Goal: Task Accomplishment & Management: Use online tool/utility

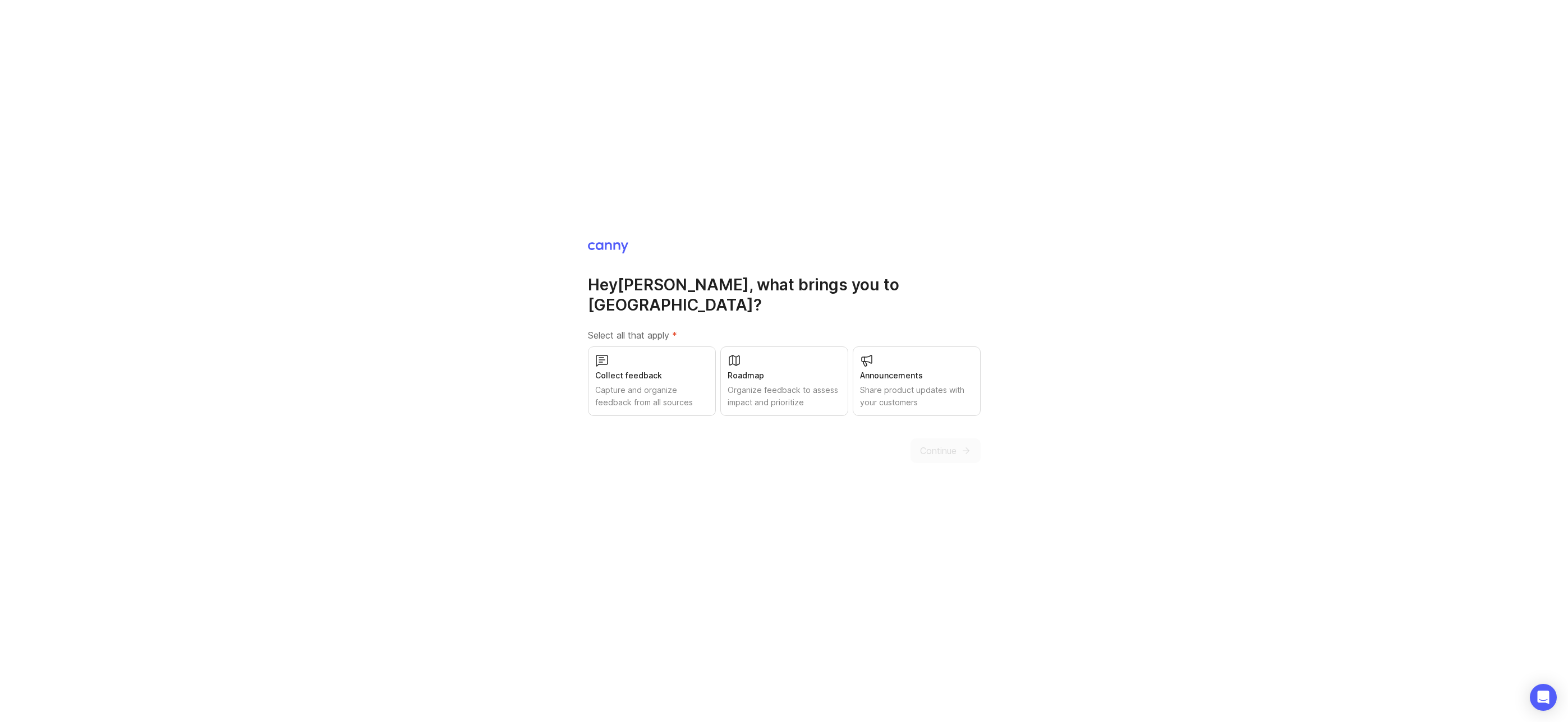
click at [801, 384] on div "Organize feedback to assess impact and prioritize" at bounding box center [784, 396] width 113 height 25
click at [938, 444] on span "Continue" at bounding box center [938, 450] width 36 height 14
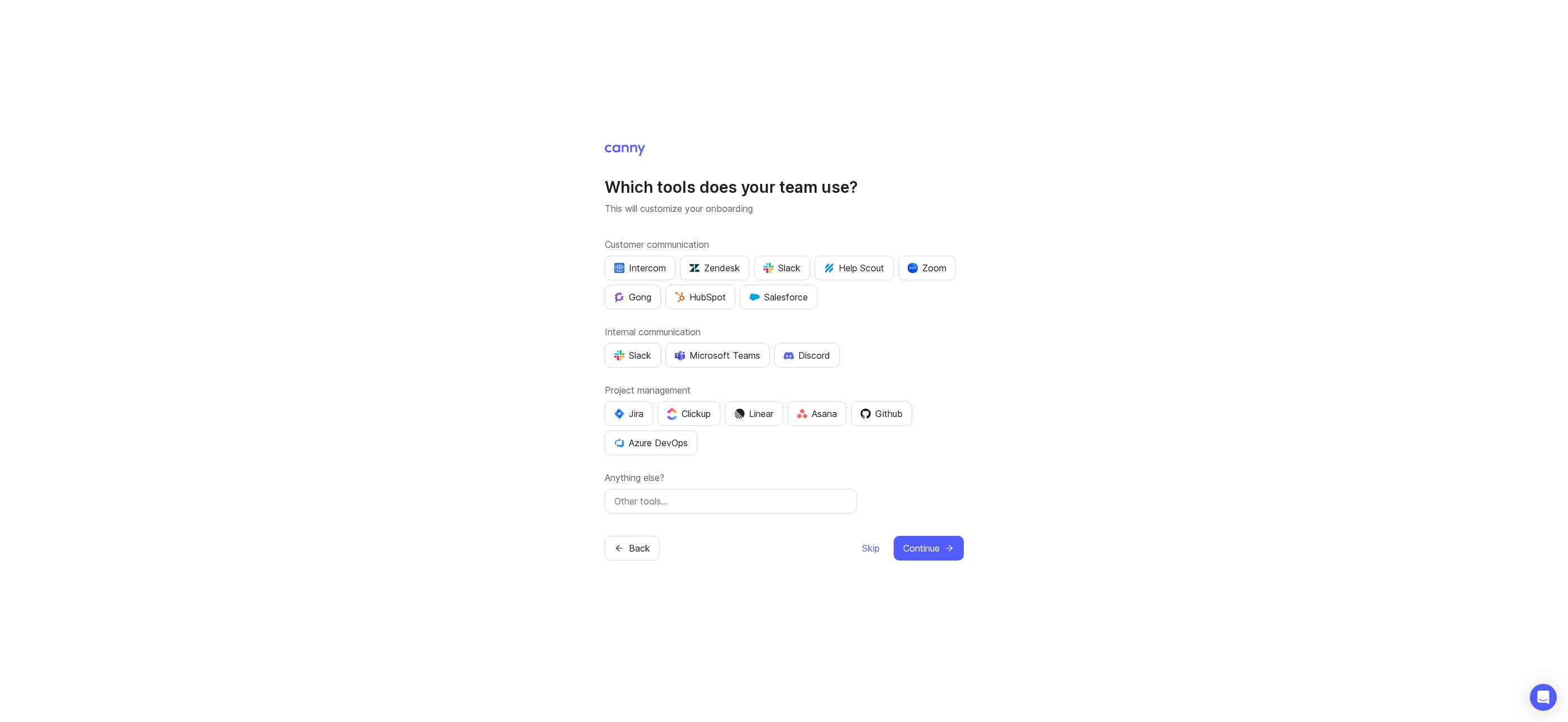
click at [784, 272] on div "Slack" at bounding box center [782, 267] width 37 height 14
click at [633, 351] on div "Slack" at bounding box center [633, 355] width 37 height 14
click at [758, 407] on div "Linear" at bounding box center [754, 413] width 39 height 14
click at [485, 488] on div "Which tools does your team use? This will customize your onboarding Customer co…" at bounding box center [784, 361] width 1568 height 722
click at [923, 542] on span "Continue" at bounding box center [921, 548] width 36 height 14
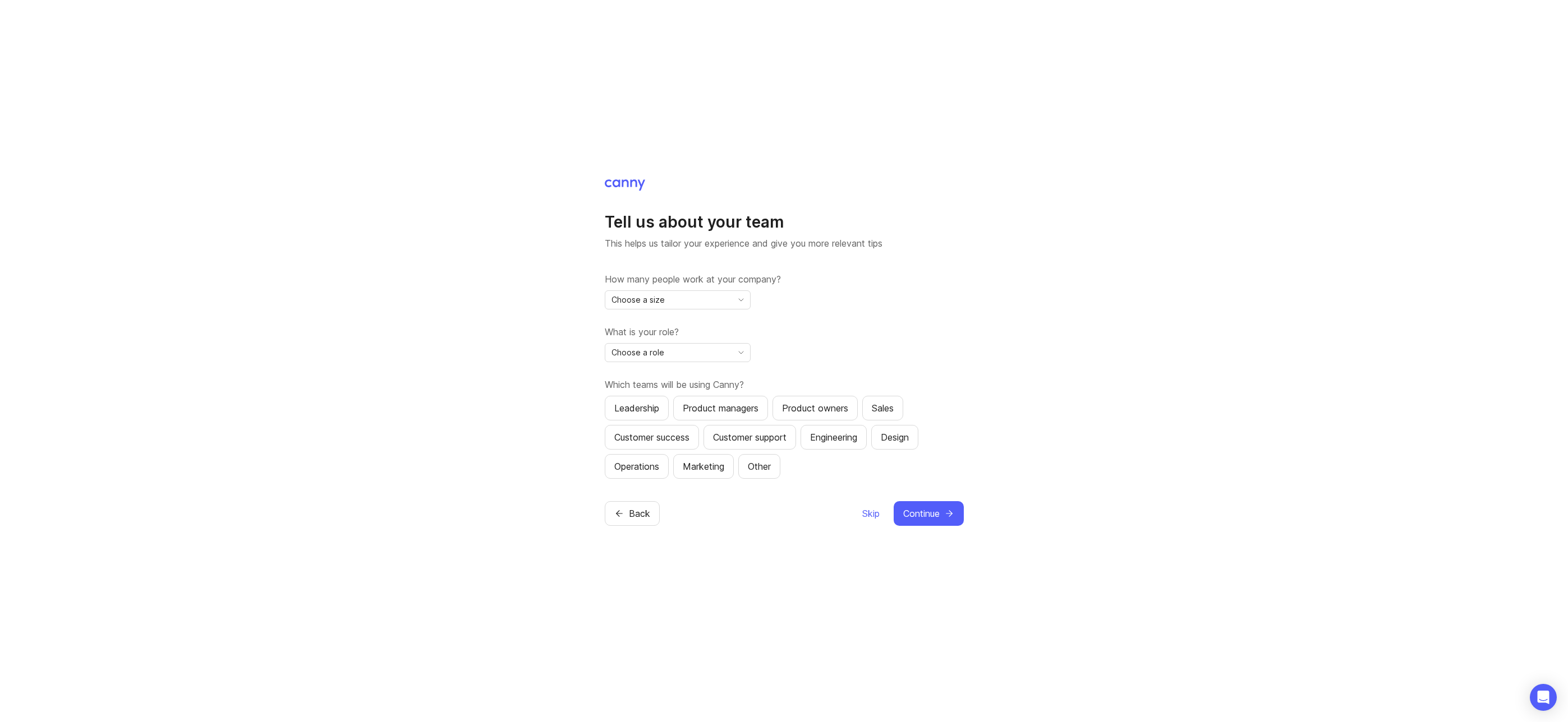
click at [867, 510] on span "Skip" at bounding box center [871, 513] width 17 height 14
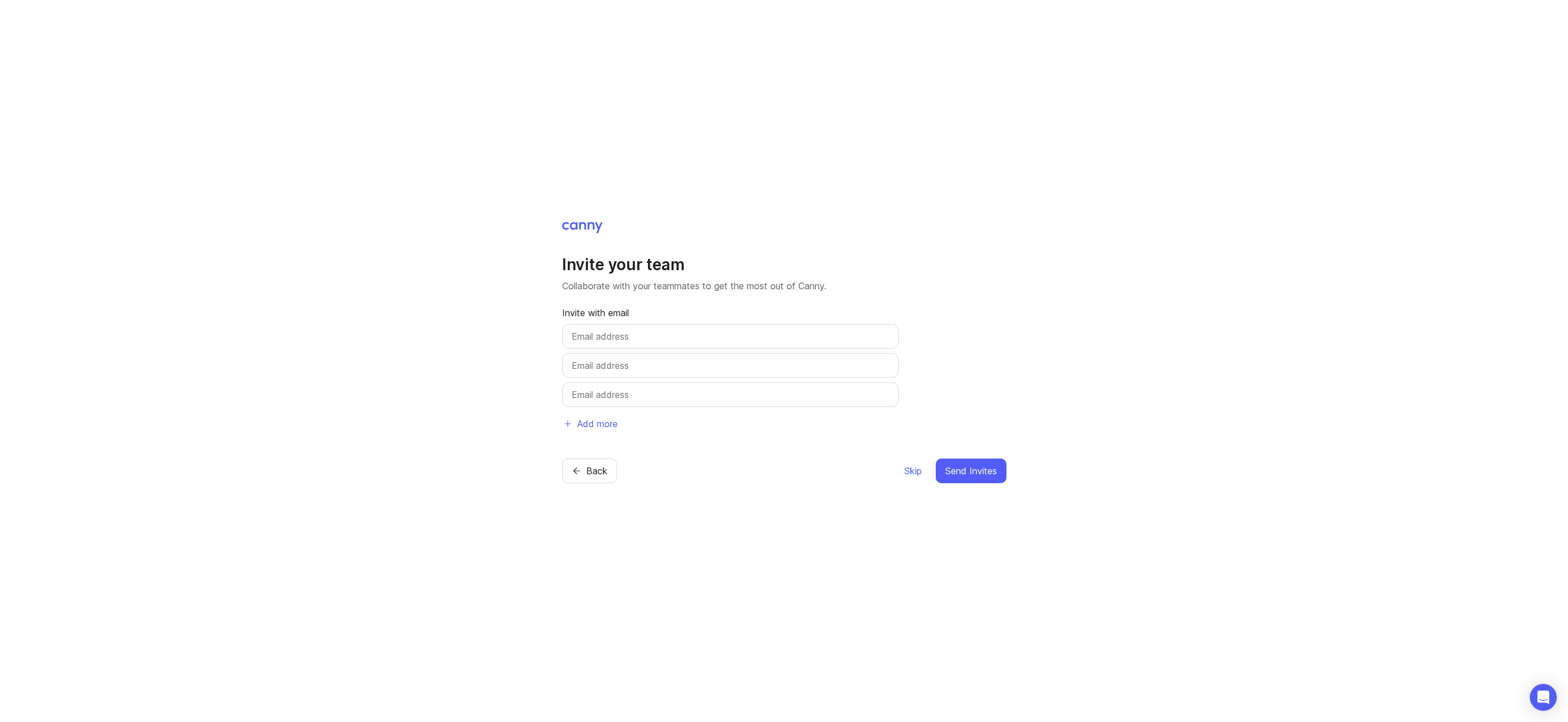
click at [906, 472] on span "Skip" at bounding box center [913, 470] width 17 height 14
